Goal: Task Accomplishment & Management: Manage account settings

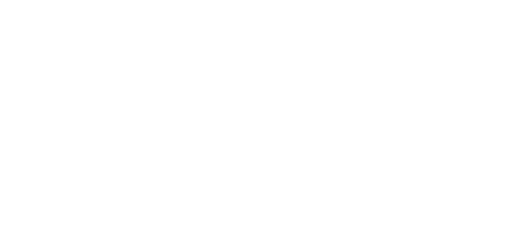
click at [116, 86] on body at bounding box center [254, 121] width 509 height 243
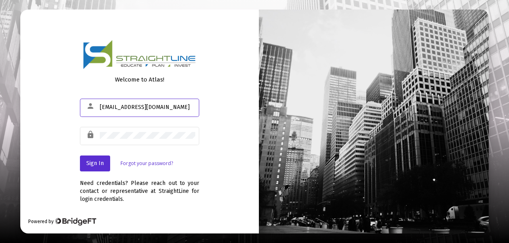
type input "[EMAIL_ADDRESS][DOMAIN_NAME]"
click at [102, 167] on span "Sign In" at bounding box center [95, 163] width 18 height 7
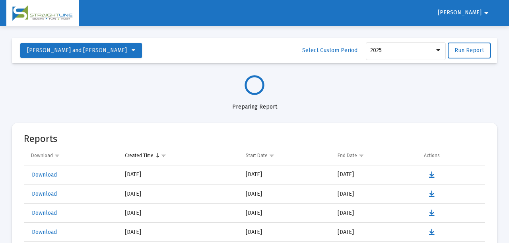
select select "View all"
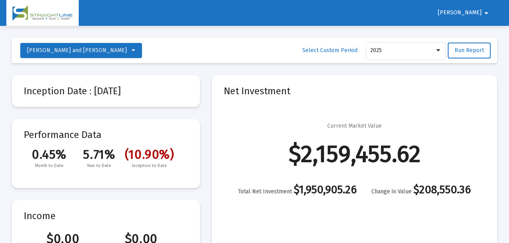
click at [479, 15] on span "[PERSON_NAME]" at bounding box center [460, 13] width 44 height 7
click at [481, 35] on button "Logout" at bounding box center [484, 33] width 45 height 19
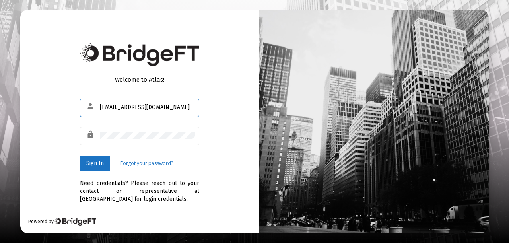
type input "[EMAIL_ADDRESS][DOMAIN_NAME]"
